Goal: Information Seeking & Learning: Check status

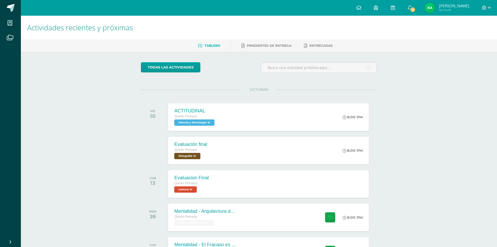
click at [430, 8] on img at bounding box center [430, 8] width 10 height 10
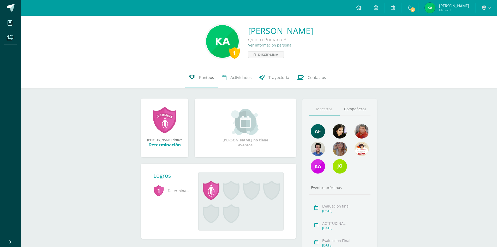
click at [205, 78] on span "Punteos" at bounding box center [206, 77] width 15 height 5
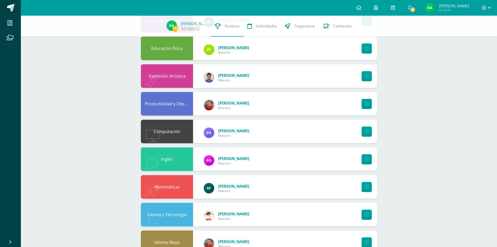
scroll to position [131, 0]
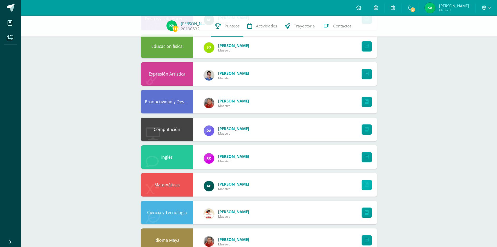
click at [368, 184] on icon at bounding box center [367, 185] width 4 height 4
